Goal: Check status: Check status

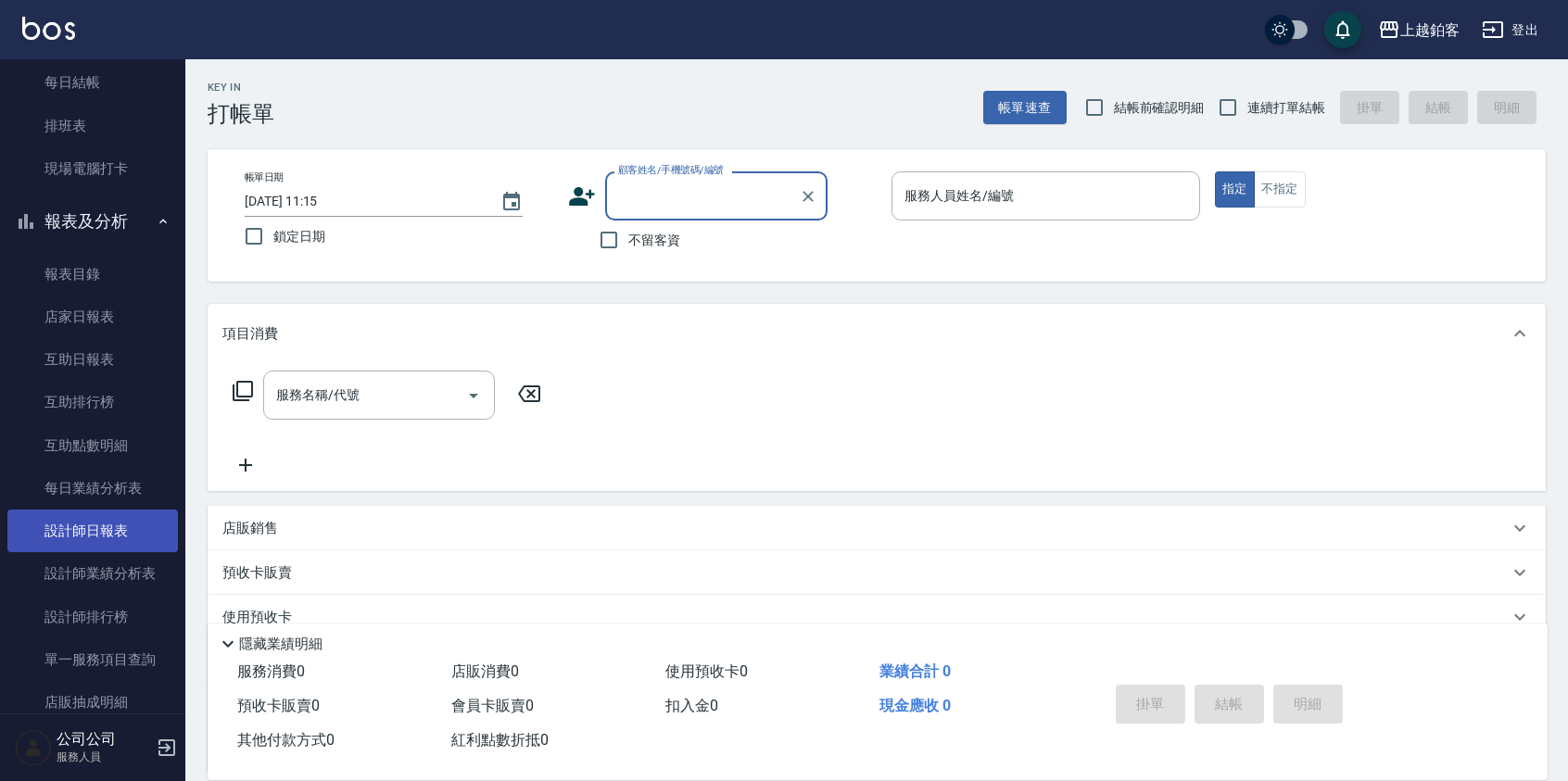
scroll to position [190, 0]
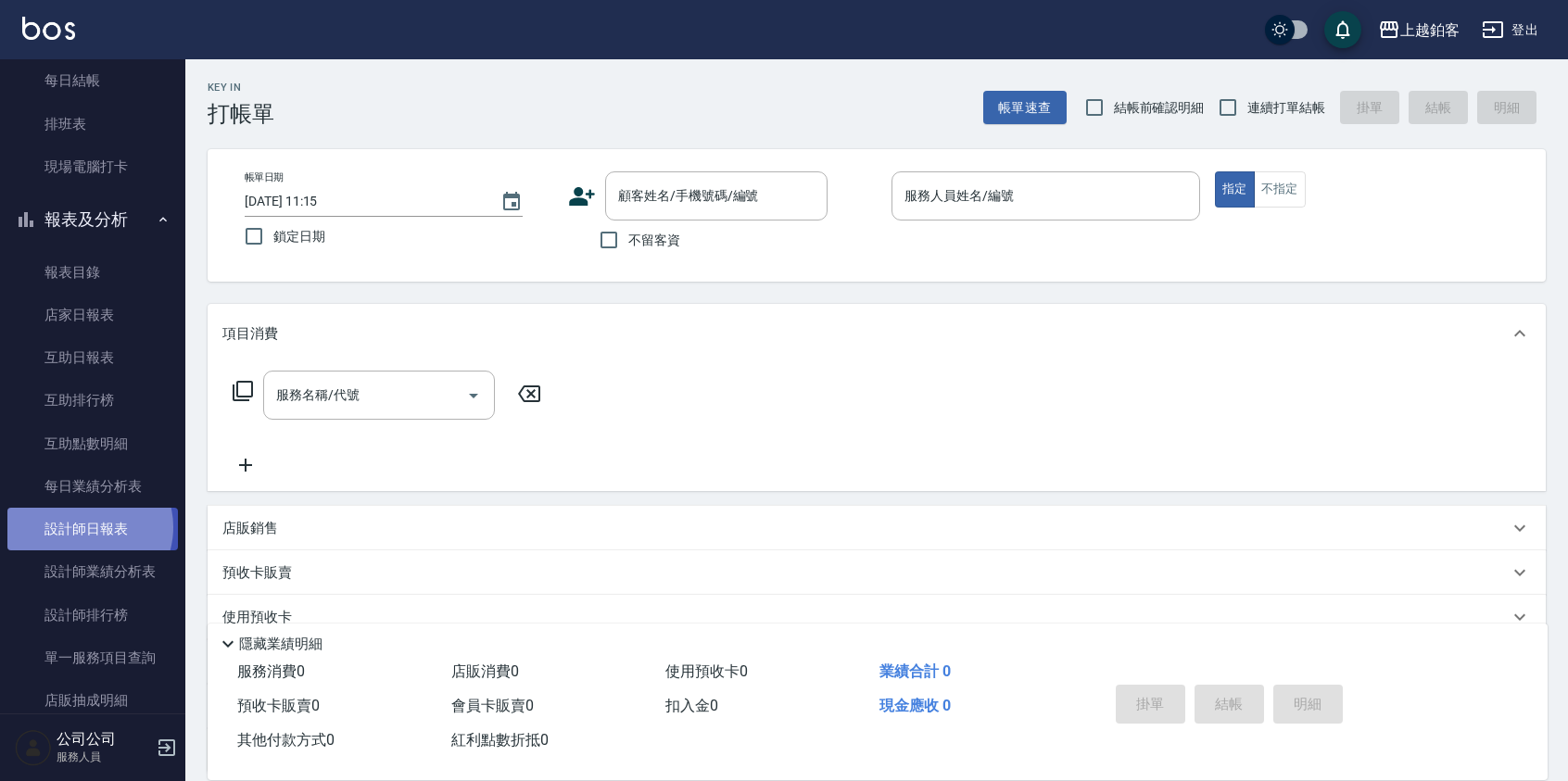
click at [87, 527] on link "設計師日報表" at bounding box center [92, 529] width 170 height 42
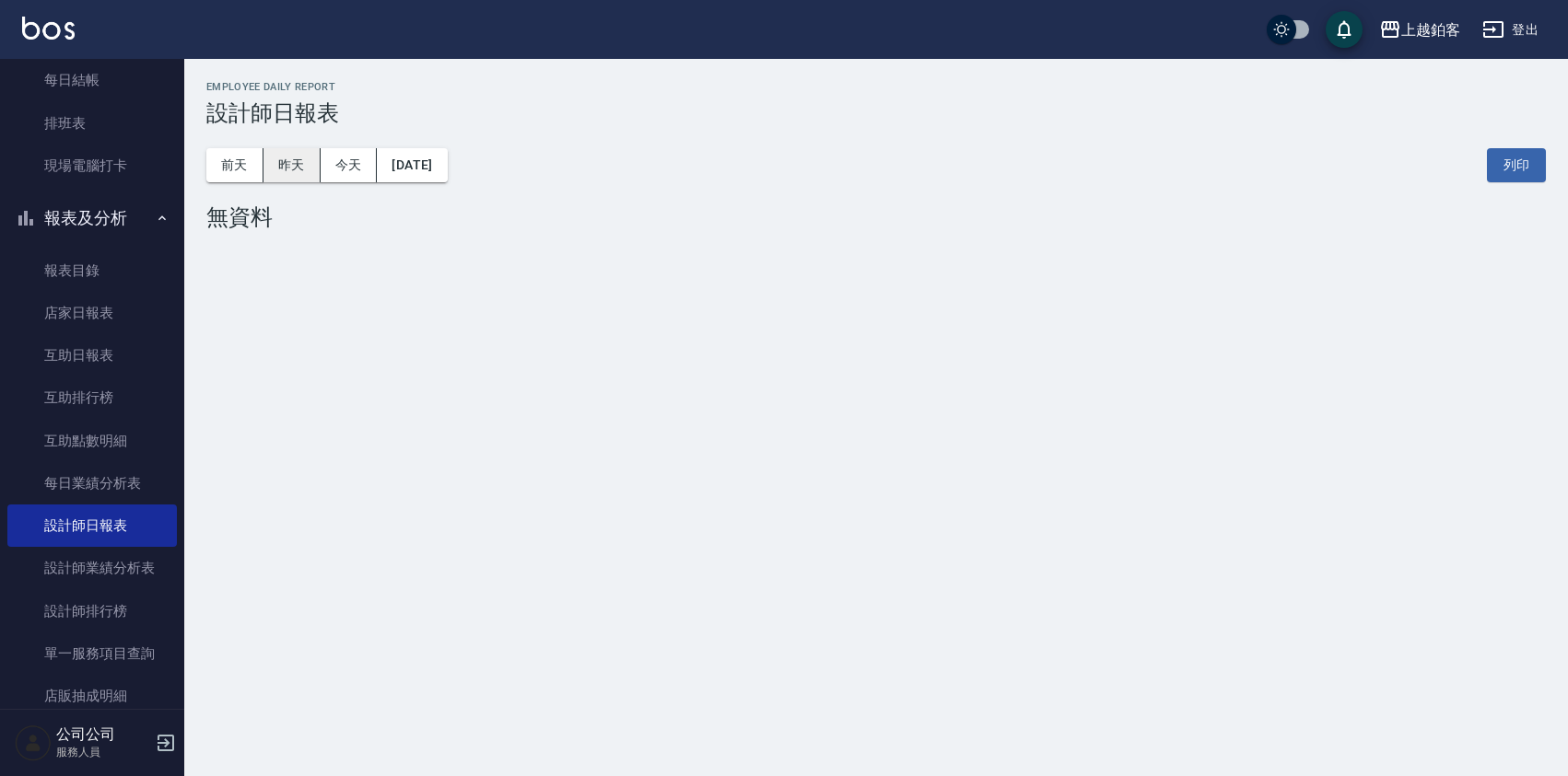
click at [313, 168] on button "昨天" at bounding box center [293, 165] width 57 height 34
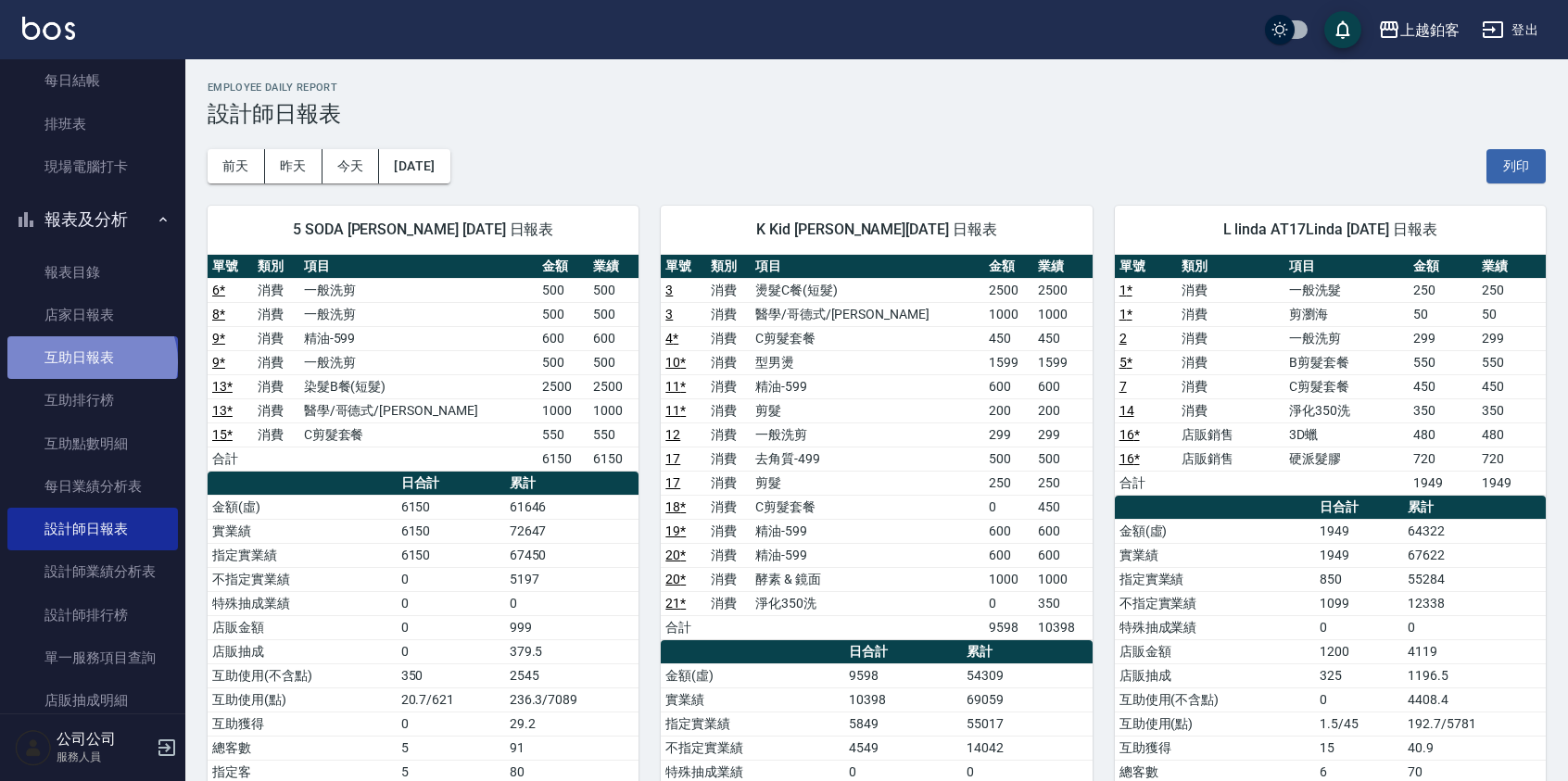
scroll to position [2, 0]
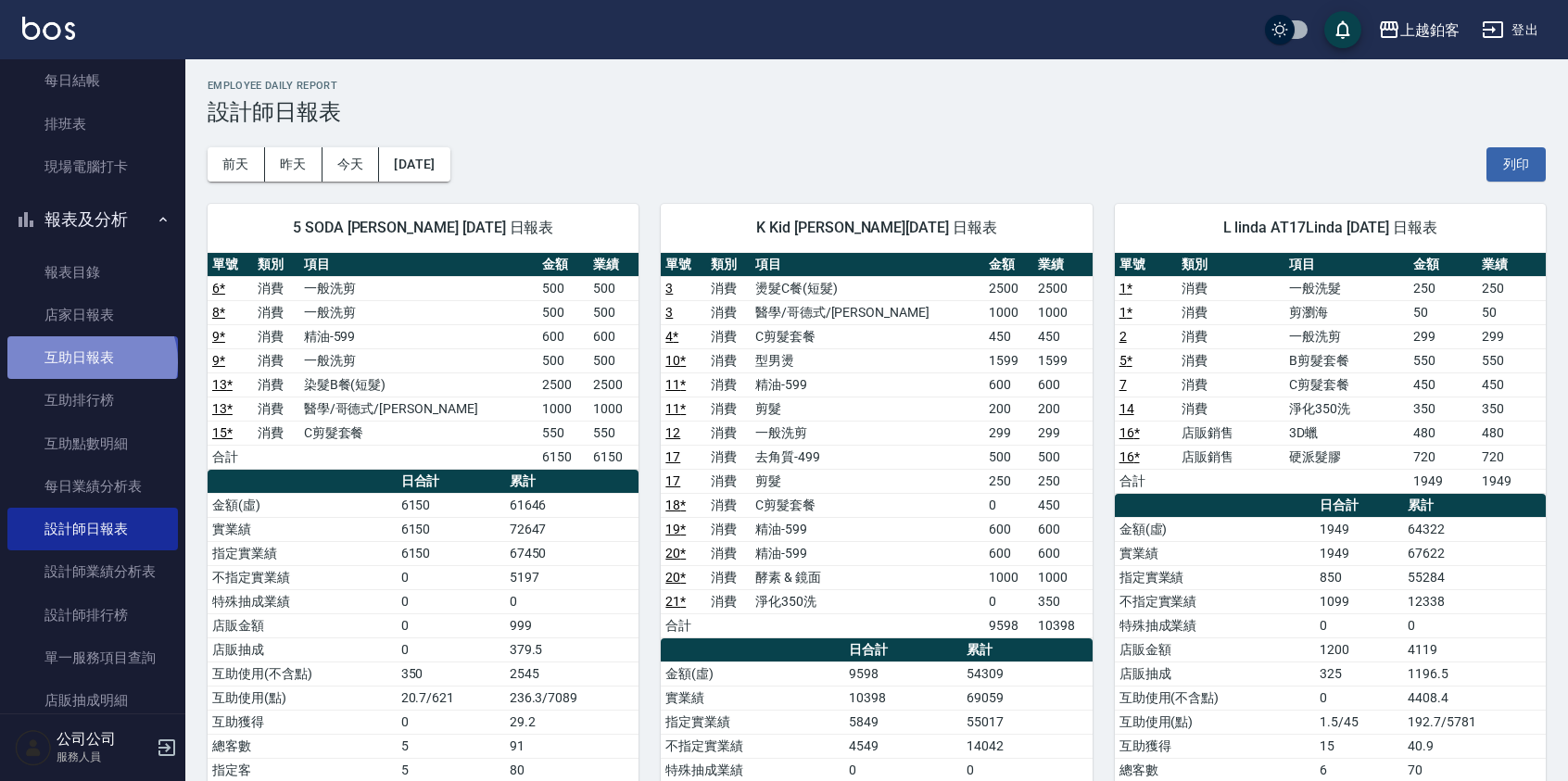
click at [89, 363] on link "互助日報表" at bounding box center [92, 358] width 170 height 42
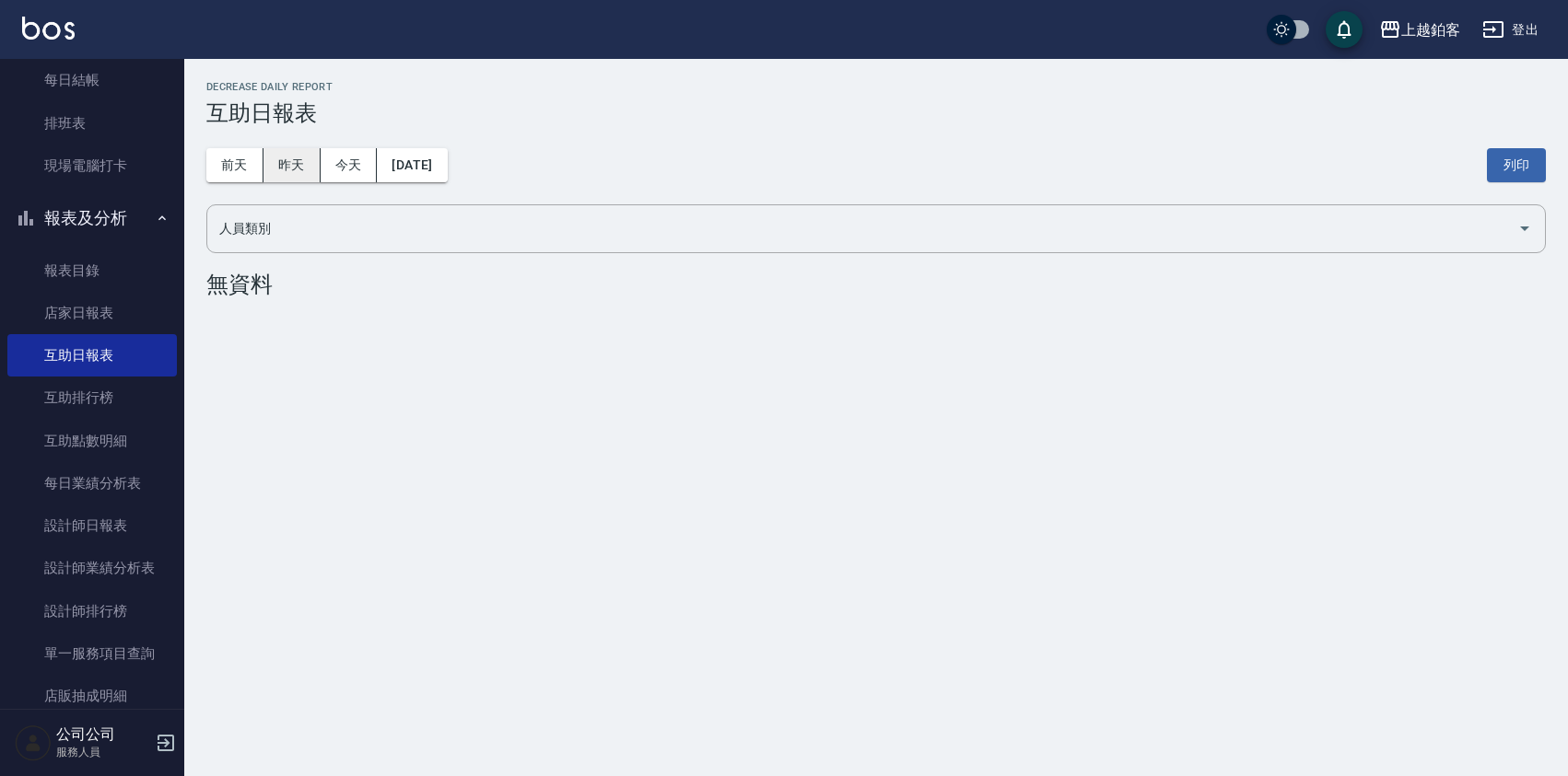
click at [303, 167] on button "昨天" at bounding box center [293, 165] width 57 height 34
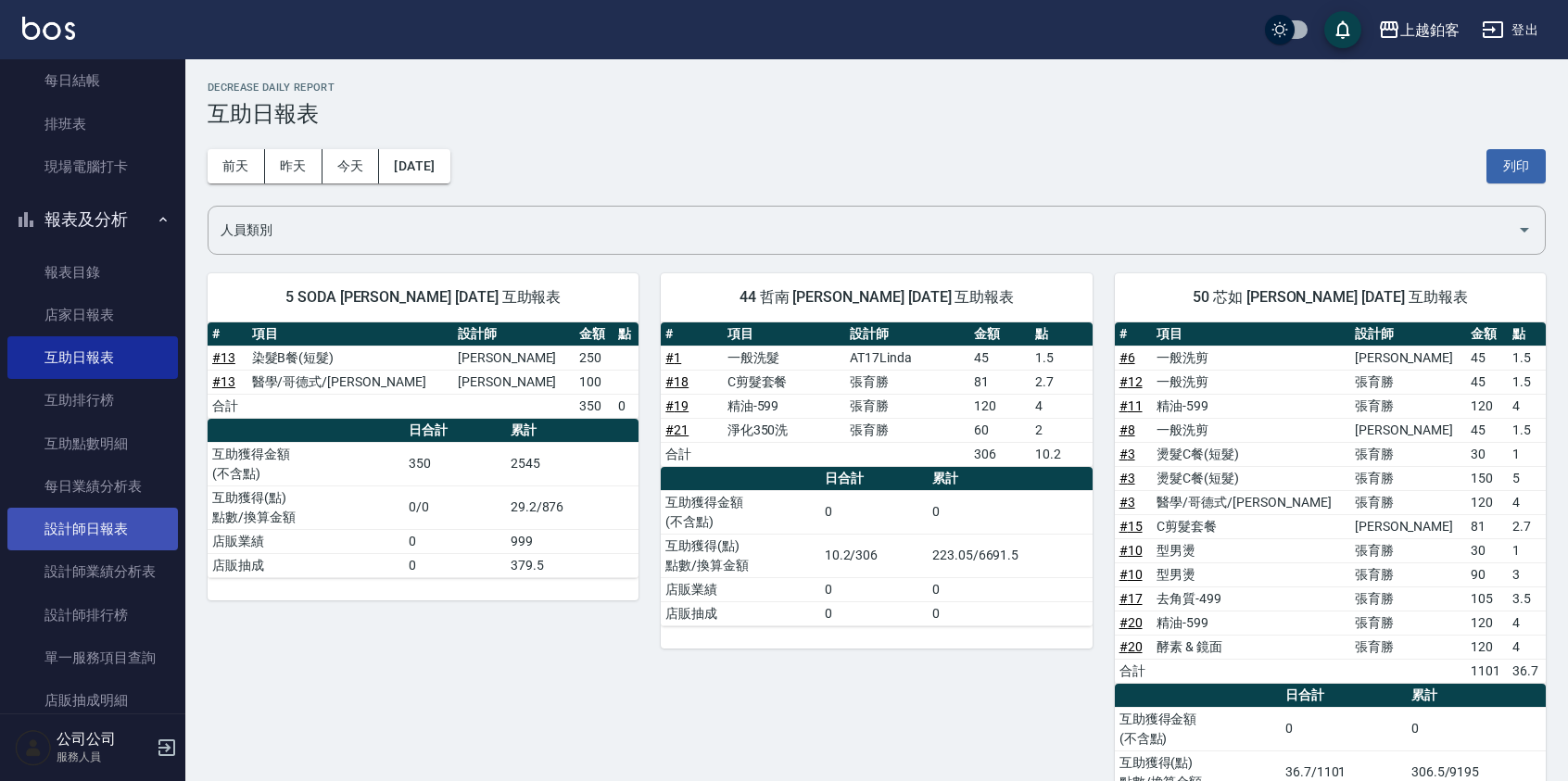
click at [96, 543] on link "設計師日報表" at bounding box center [92, 529] width 170 height 42
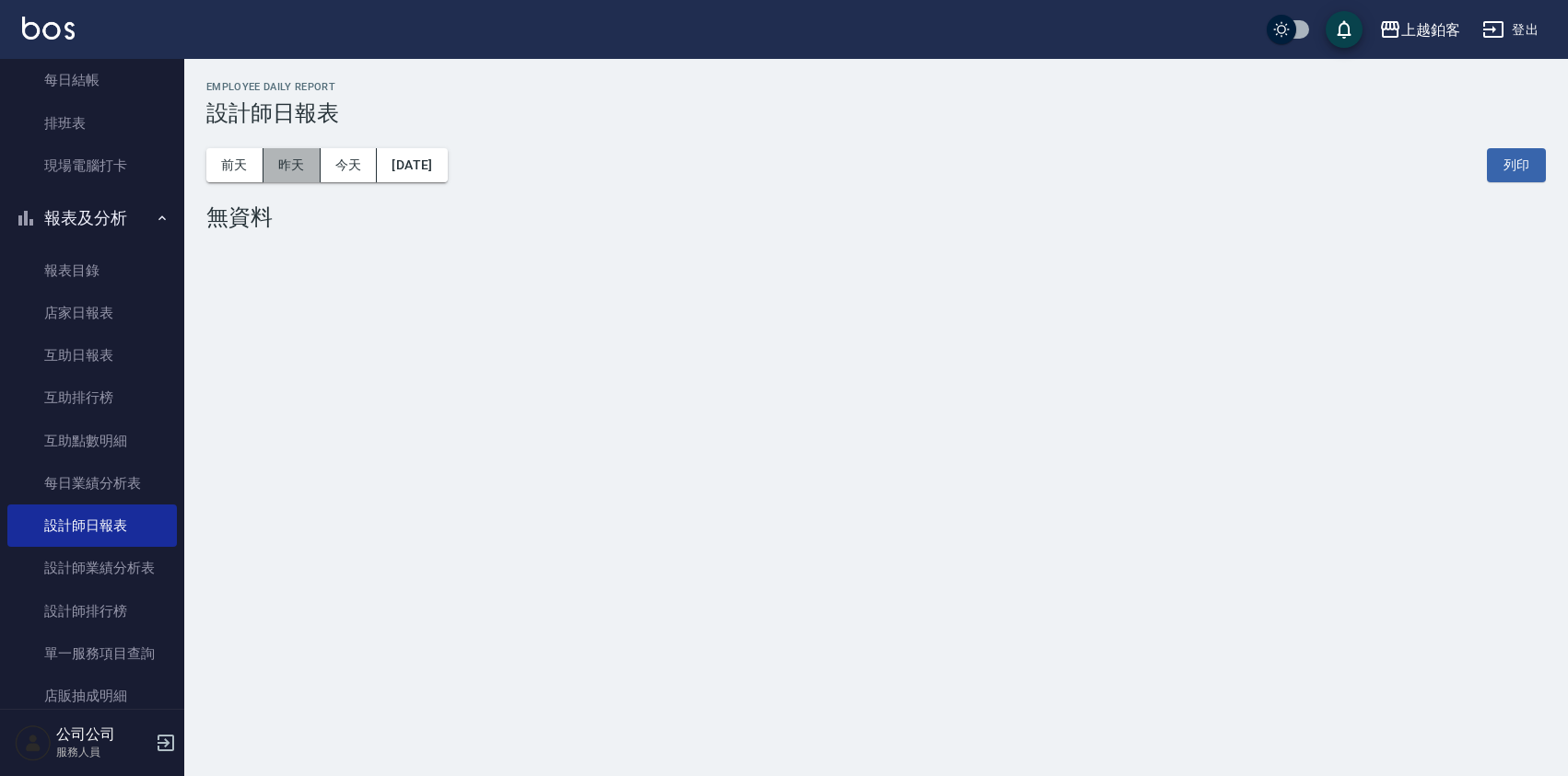
click at [295, 165] on button "昨天" at bounding box center [293, 165] width 57 height 34
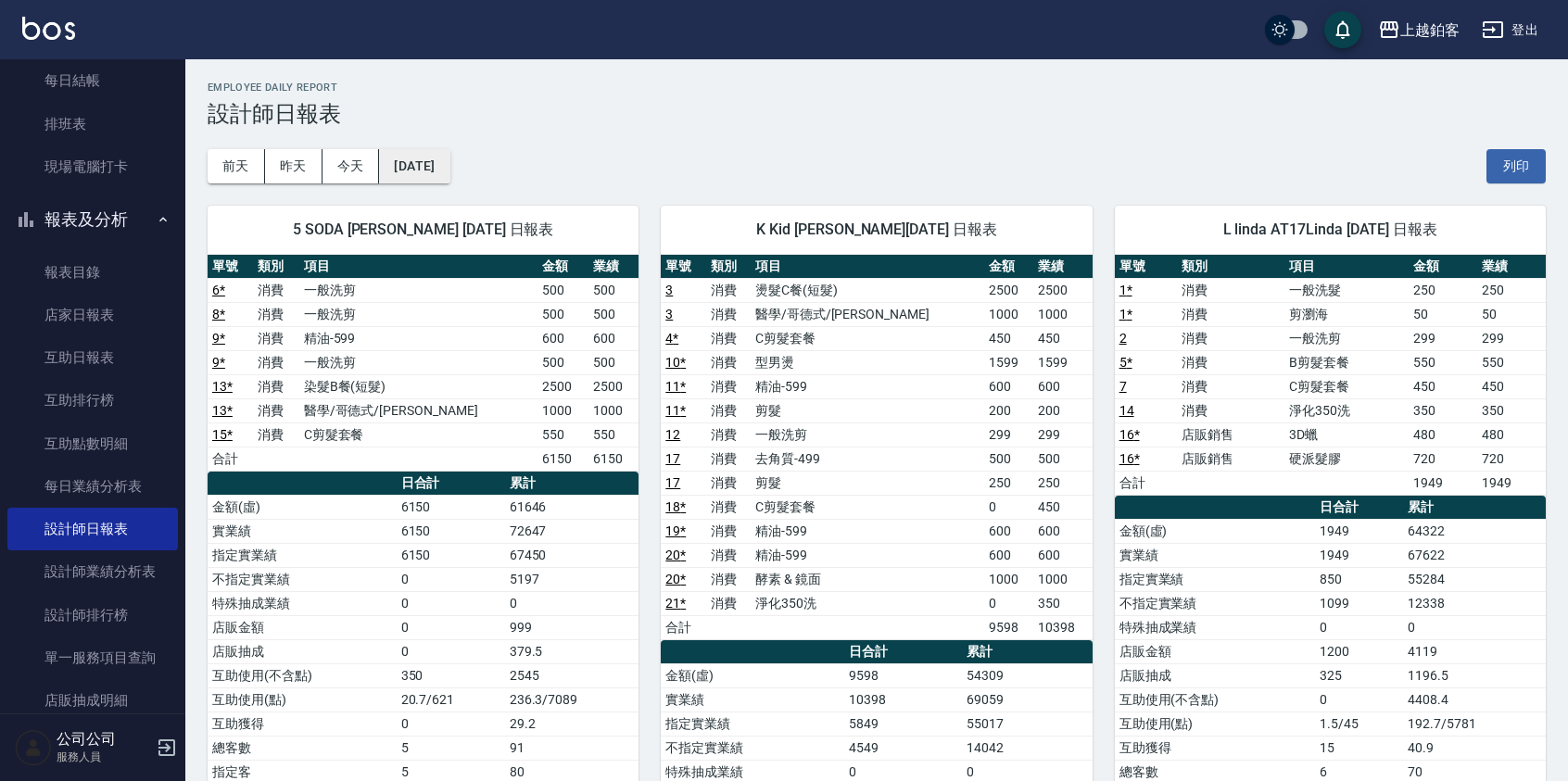
click at [449, 168] on button "[DATE]" at bounding box center [414, 166] width 70 height 35
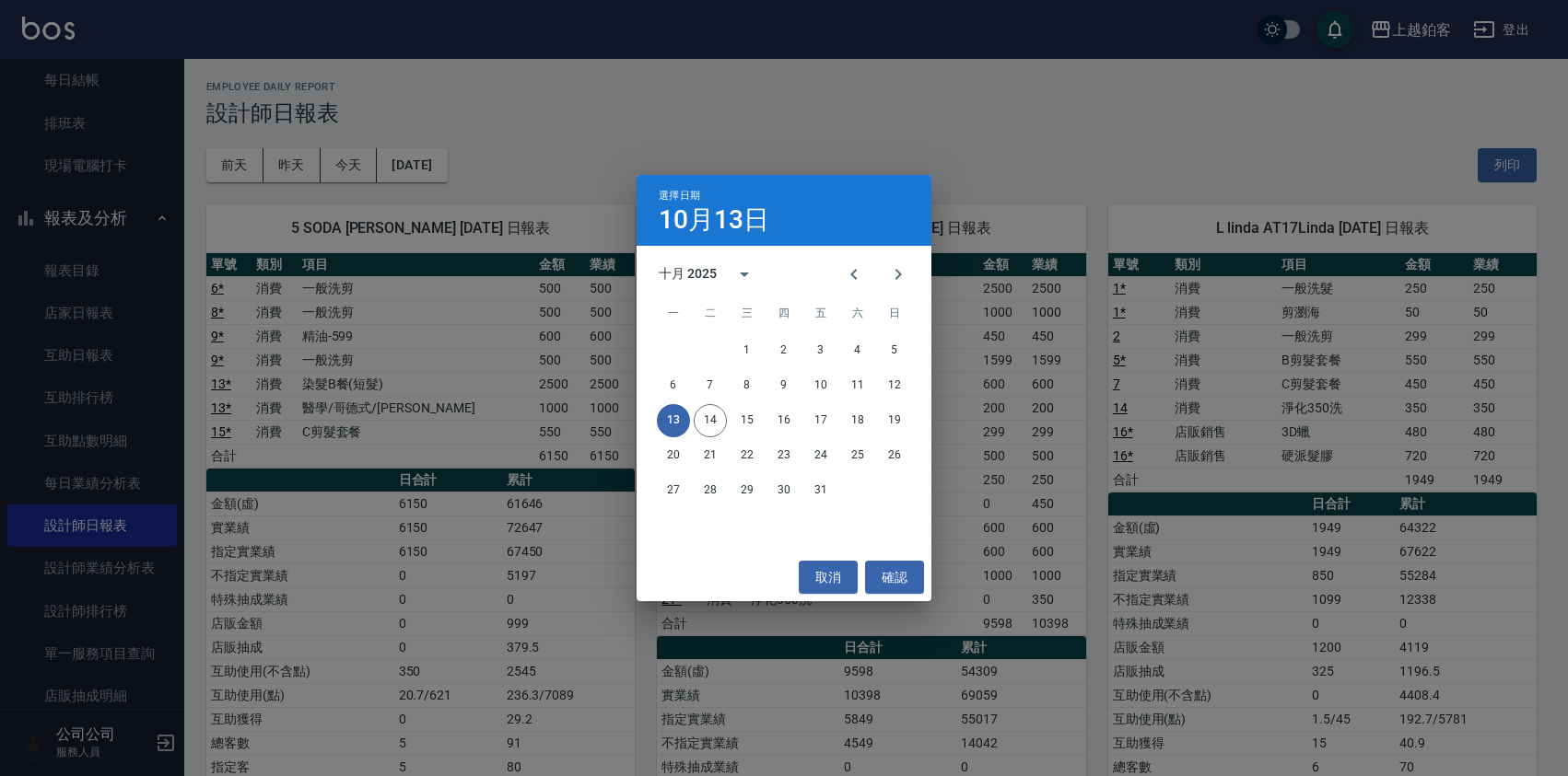
click at [952, 163] on div "選擇日期 [DATE] 十月 2025 一 二 三 四 五 六 日 1 2 3 4 5 6 7 8 9 10 11 12 13 14 15 16 17 18 …" at bounding box center [784, 388] width 1568 height 776
